Goal: Task Accomplishment & Management: Manage account settings

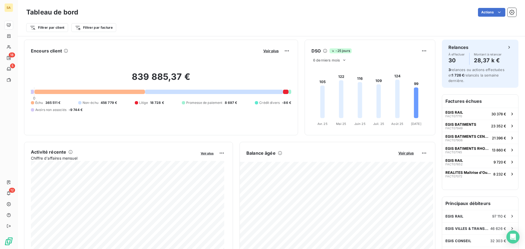
scroll to position [82, 0]
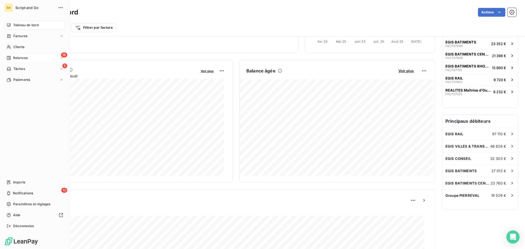
click at [12, 56] on div "Relances" at bounding box center [17, 58] width 21 height 5
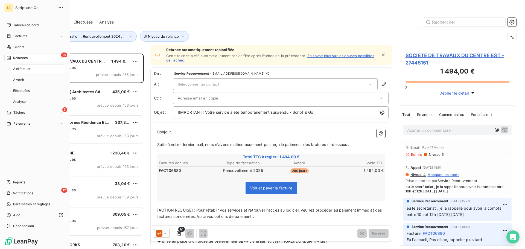
scroll to position [191, 114]
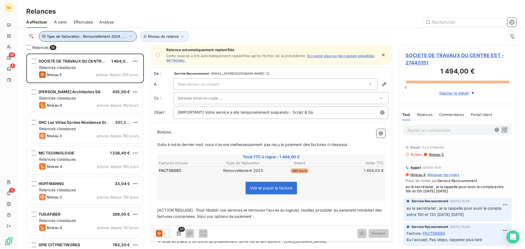
click at [109, 37] on span "Type de facturation : Renouvellement 2024 , ..." at bounding box center [87, 36] width 80 height 4
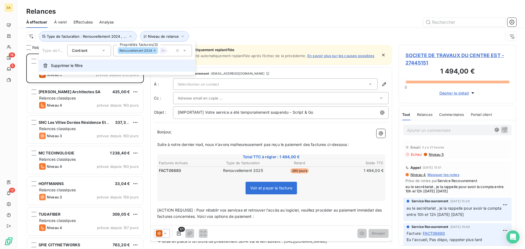
click at [67, 65] on span "Supprimer le filtre" at bounding box center [67, 65] width 32 height 5
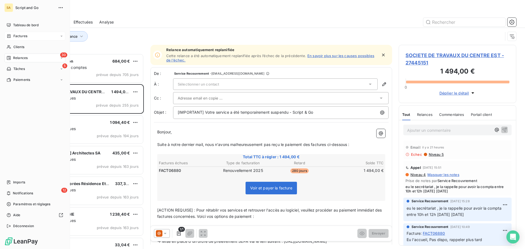
click at [10, 36] on icon at bounding box center [8, 36] width 3 height 4
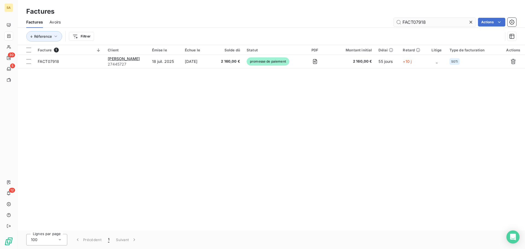
click at [439, 21] on input "FACT07918" at bounding box center [435, 22] width 82 height 9
click at [470, 21] on icon at bounding box center [471, 22] width 3 height 3
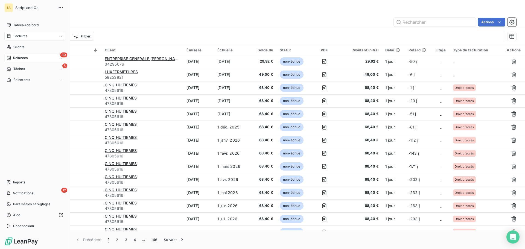
click at [6, 54] on div "30 Relances" at bounding box center [34, 58] width 61 height 9
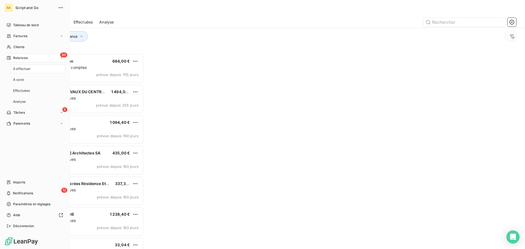
scroll to position [191, 114]
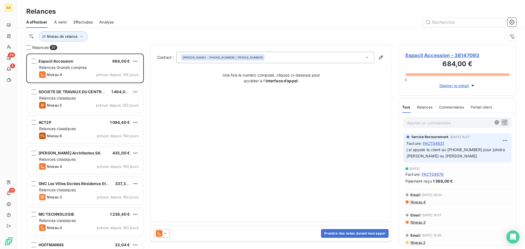
click at [156, 21] on div at bounding box center [318, 22] width 396 height 9
click at [166, 234] on icon at bounding box center [165, 233] width 3 height 1
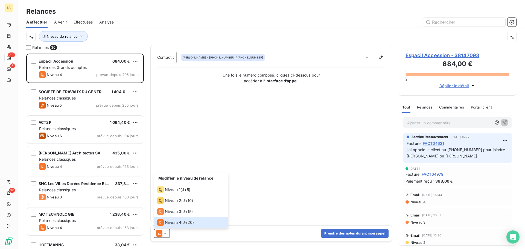
click at [254, 144] on div "Contact : [PERSON_NAME] - [PHONE_NUMBER] / [PHONE_NUMBER] Une fois le numéro co…" at bounding box center [271, 134] width 228 height 164
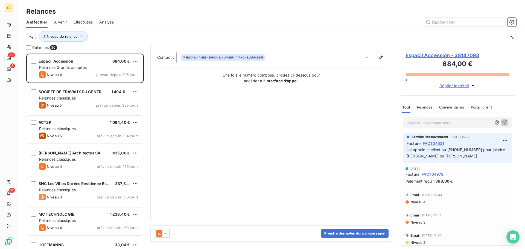
drag, startPoint x: 495, startPoint y: 156, endPoint x: 406, endPoint y: 152, distance: 88.5
click at [406, 152] on div "Service Recouvrement [DATE] 15:27 Facture : FACT04631 j ai appele le client au …" at bounding box center [457, 147] width 108 height 29
click at [447, 152] on p "j ai appele le client au [PHONE_NUMBER] pour joindre [PERSON_NAME] ou [PERSON_N…" at bounding box center [458, 153] width 102 height 13
drag, startPoint x: 449, startPoint y: 155, endPoint x: 417, endPoint y: 155, distance: 32.0
click at [417, 155] on span "j ai appele le client au [PHONE_NUMBER] pour joindre [PERSON_NAME] ou [PERSON_N…" at bounding box center [457, 152] width 100 height 11
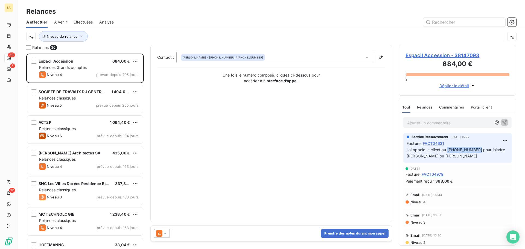
drag, startPoint x: 476, startPoint y: 150, endPoint x: 447, endPoint y: 150, distance: 28.2
click at [447, 150] on span "j ai appele le client au [PHONE_NUMBER] pour joindre [PERSON_NAME] ou [PERSON_N…" at bounding box center [457, 152] width 100 height 11
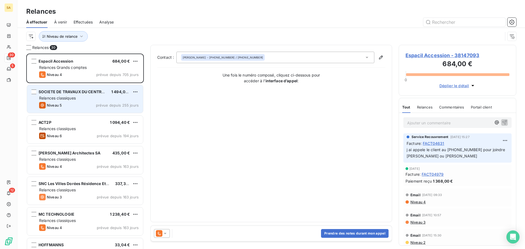
click at [82, 94] on span "SOCIETE DE TRAVAUX DU CENTRE EST" at bounding box center [76, 91] width 74 height 5
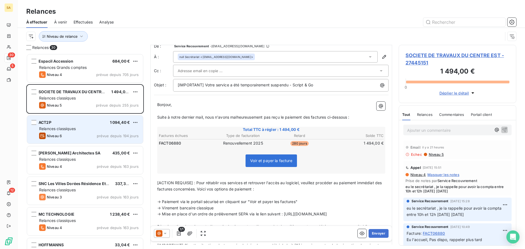
click at [78, 125] on div "ACT2P 1 094,40 € Relances classiques Niveau 6 prévue depuis 194 jours" at bounding box center [85, 130] width 116 height 28
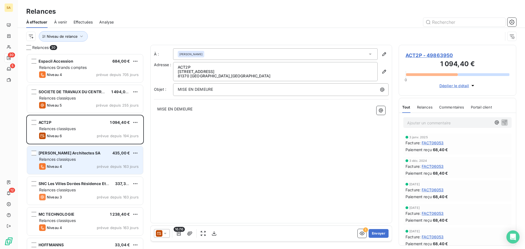
click at [98, 155] on div "[PERSON_NAME] Architectes SA 435,00 €" at bounding box center [89, 153] width 100 height 5
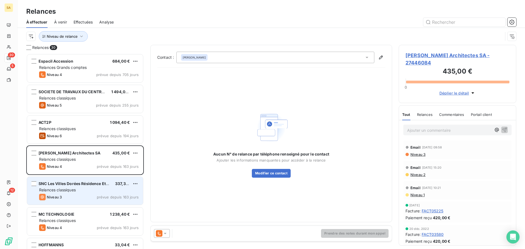
click at [87, 188] on div "Relances classiques" at bounding box center [89, 189] width 100 height 5
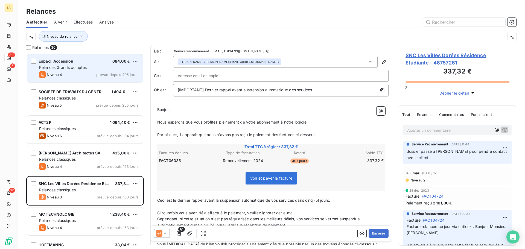
click at [71, 69] on span "Relances Grands comptes" at bounding box center [63, 67] width 48 height 5
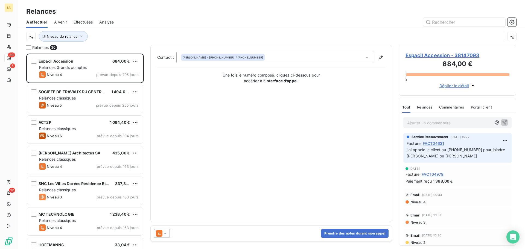
click at [167, 235] on icon at bounding box center [164, 233] width 5 height 5
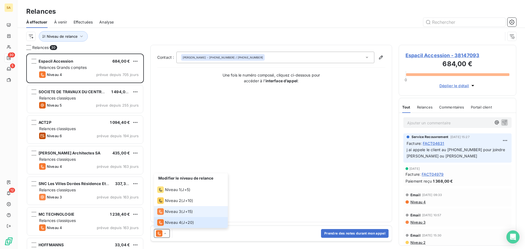
click at [174, 210] on span "Niveau 3" at bounding box center [173, 211] width 16 height 5
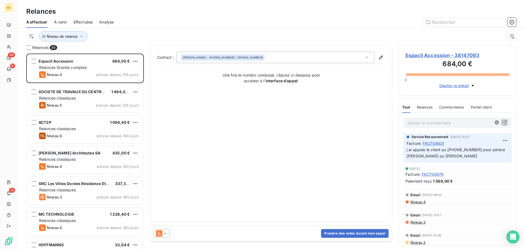
click at [168, 233] on div at bounding box center [162, 233] width 16 height 9
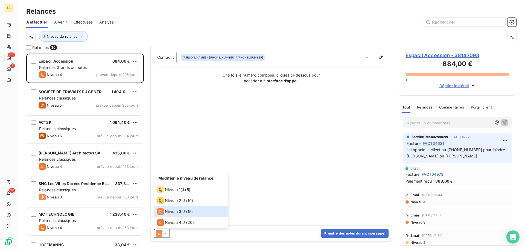
click at [353, 155] on div "Contact : [PERSON_NAME] - [PHONE_NUMBER] / [PHONE_NUMBER] Une fois le numéro co…" at bounding box center [271, 134] width 228 height 164
